Goal: Task Accomplishment & Management: Use online tool/utility

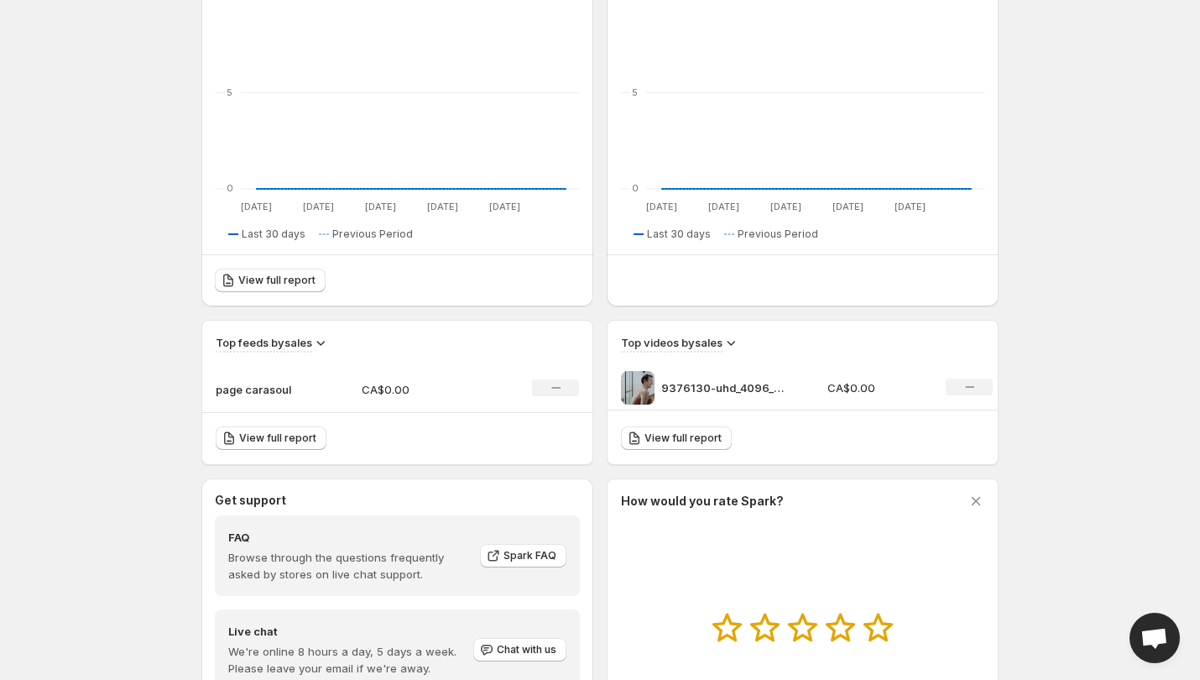
scroll to position [263, 0]
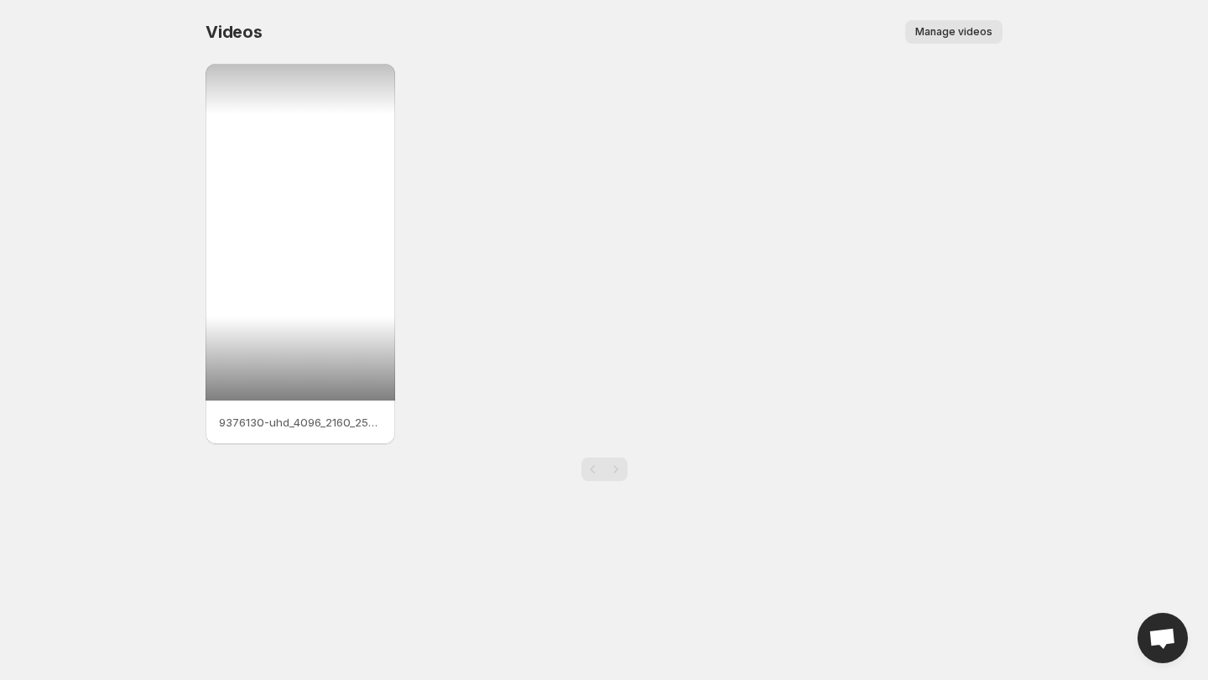
click at [352, 266] on div at bounding box center [301, 232] width 190 height 336
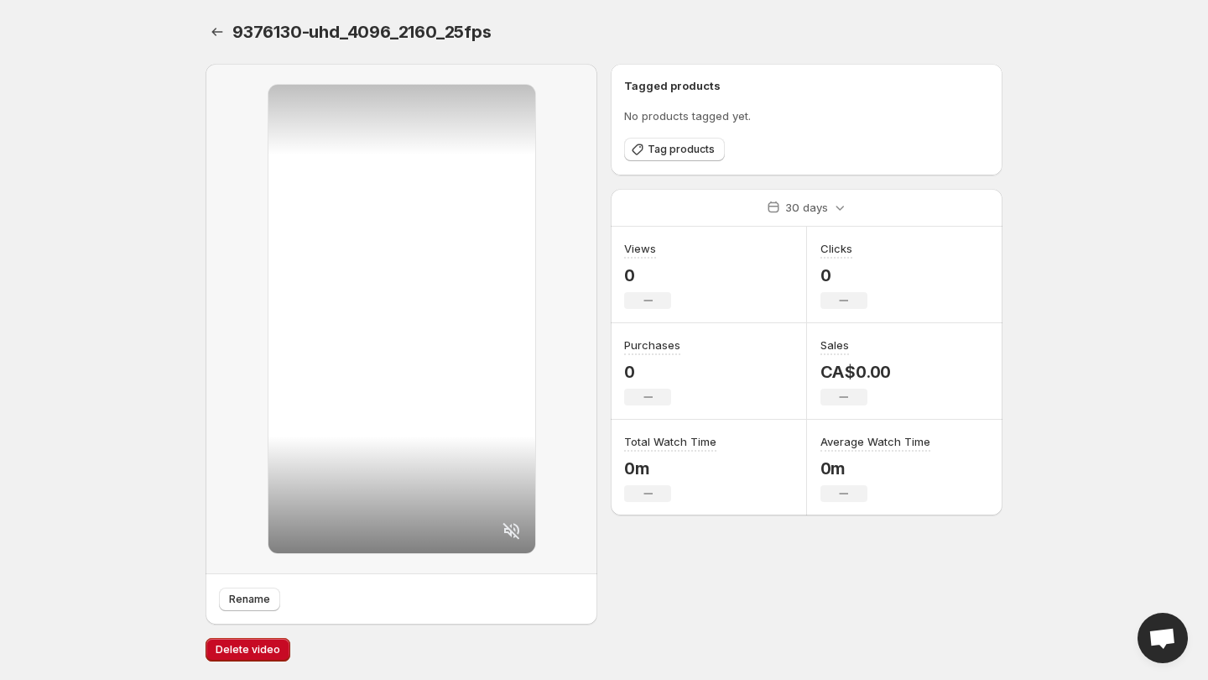
click at [472, 199] on div at bounding box center [402, 319] width 267 height 468
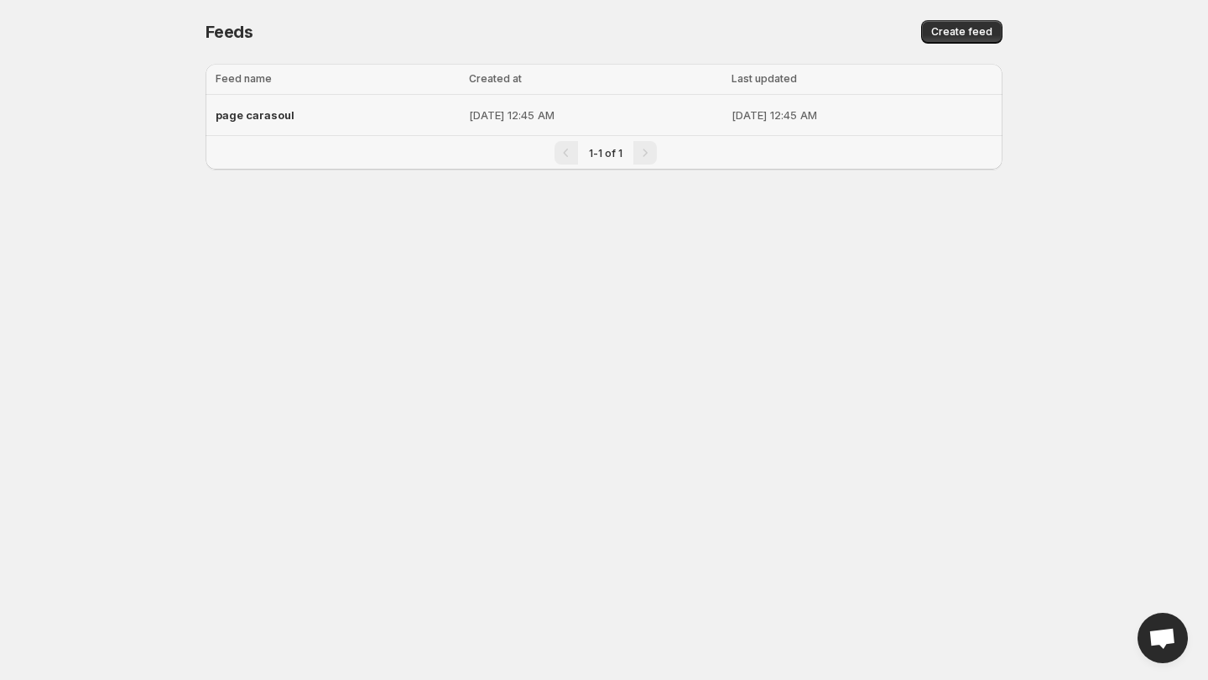
click at [269, 118] on span "page carasoul" at bounding box center [255, 114] width 79 height 13
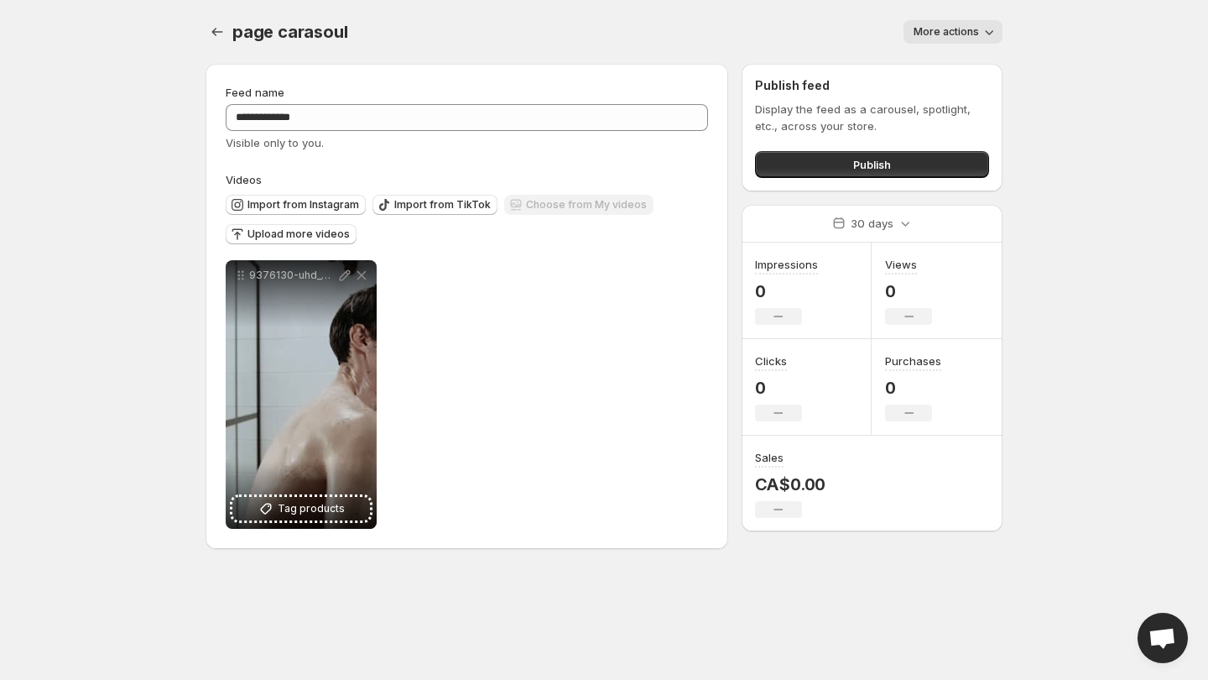
click at [992, 30] on icon "button" at bounding box center [989, 31] width 17 height 17
